Goal: Check status: Check status

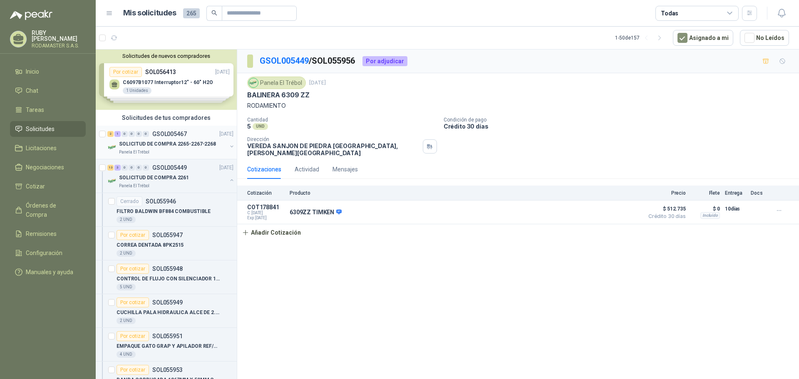
click at [173, 132] on p "GSOL005467" at bounding box center [169, 134] width 35 height 6
